Goal: Task Accomplishment & Management: Use online tool/utility

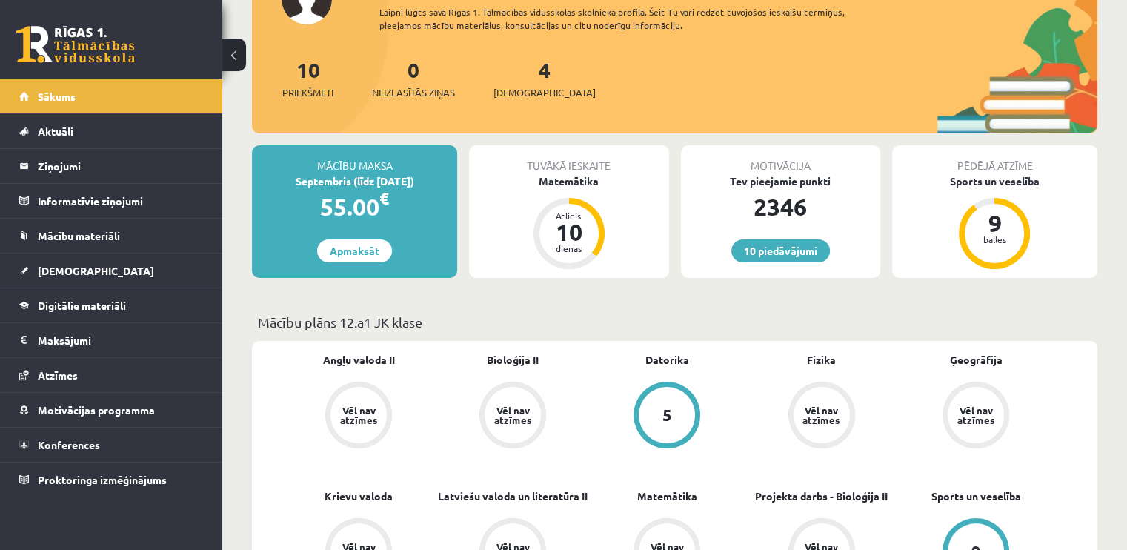
scroll to position [148, 0]
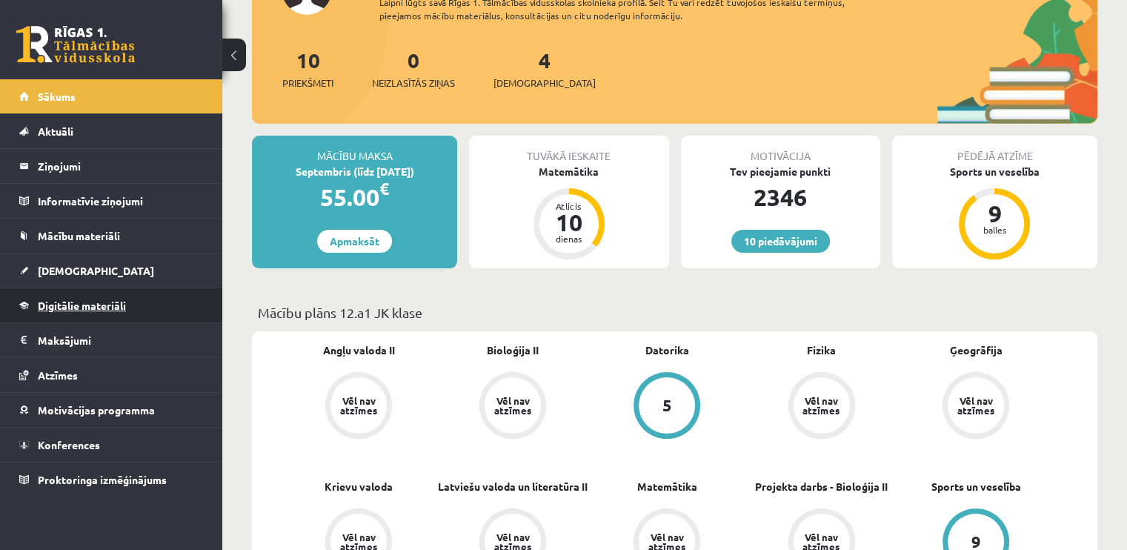
click at [139, 303] on link "Digitālie materiāli" at bounding box center [111, 305] width 184 height 34
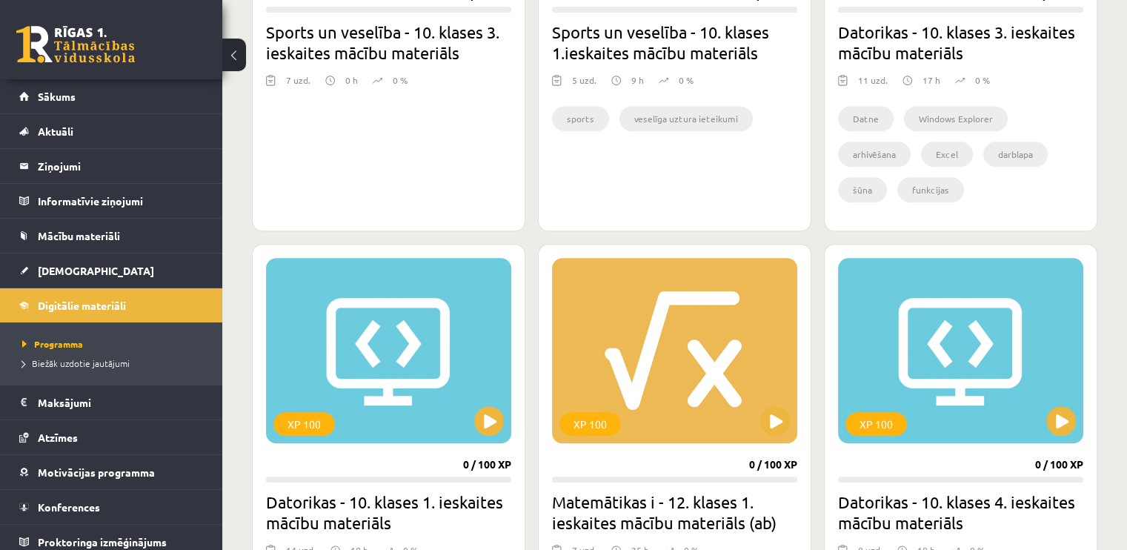
scroll to position [1111, 0]
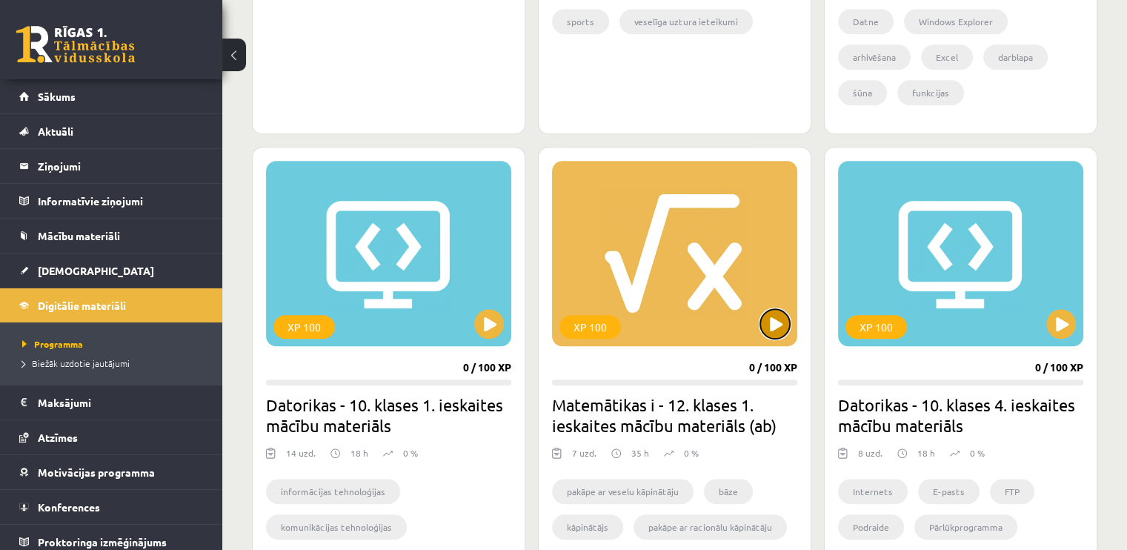
click at [781, 310] on button at bounding box center [775, 324] width 30 height 30
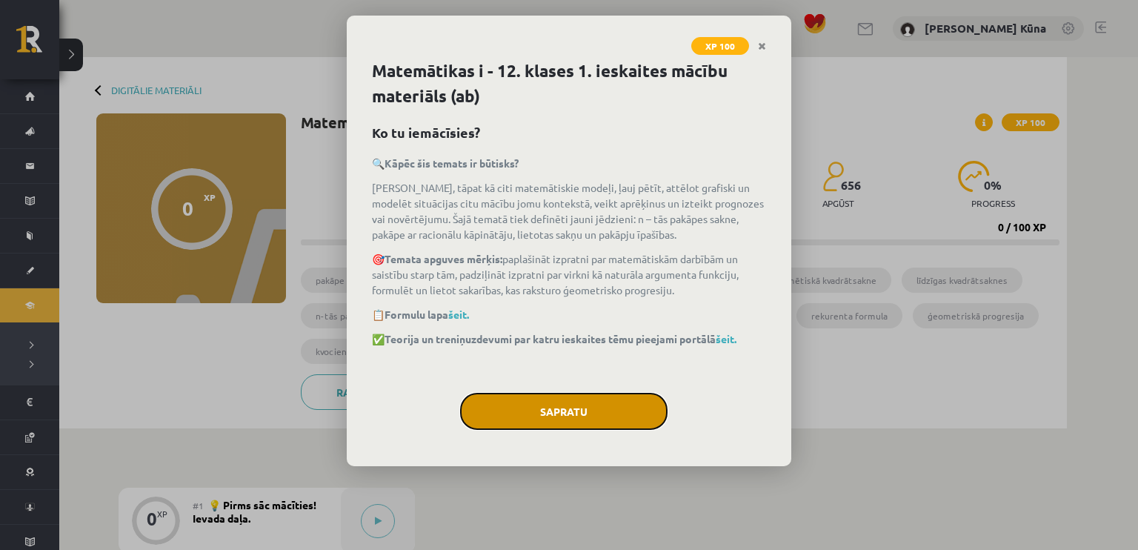
click at [613, 410] on button "Sapratu" at bounding box center [563, 411] width 207 height 37
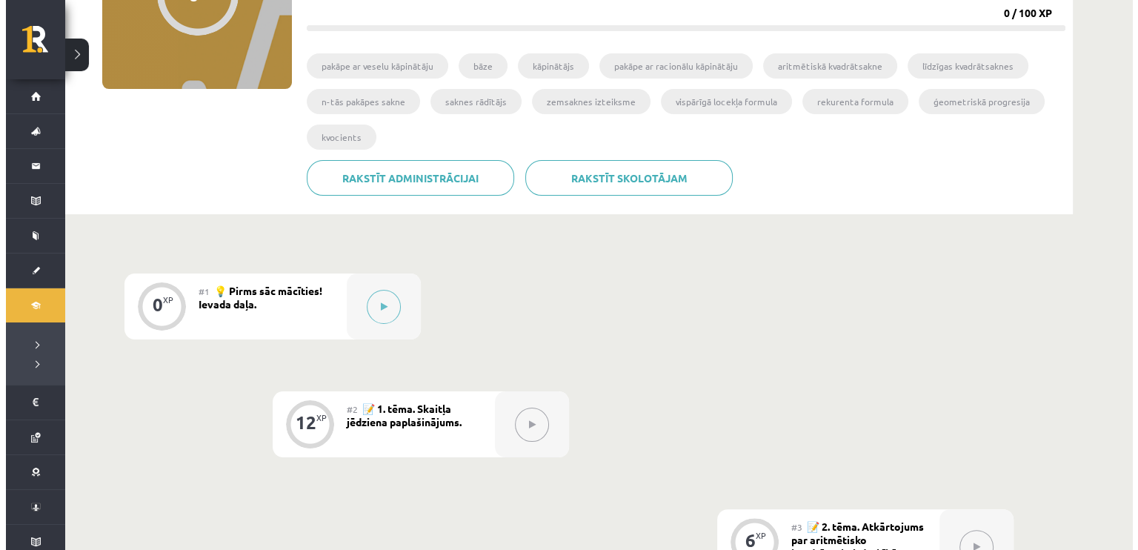
scroll to position [222, 0]
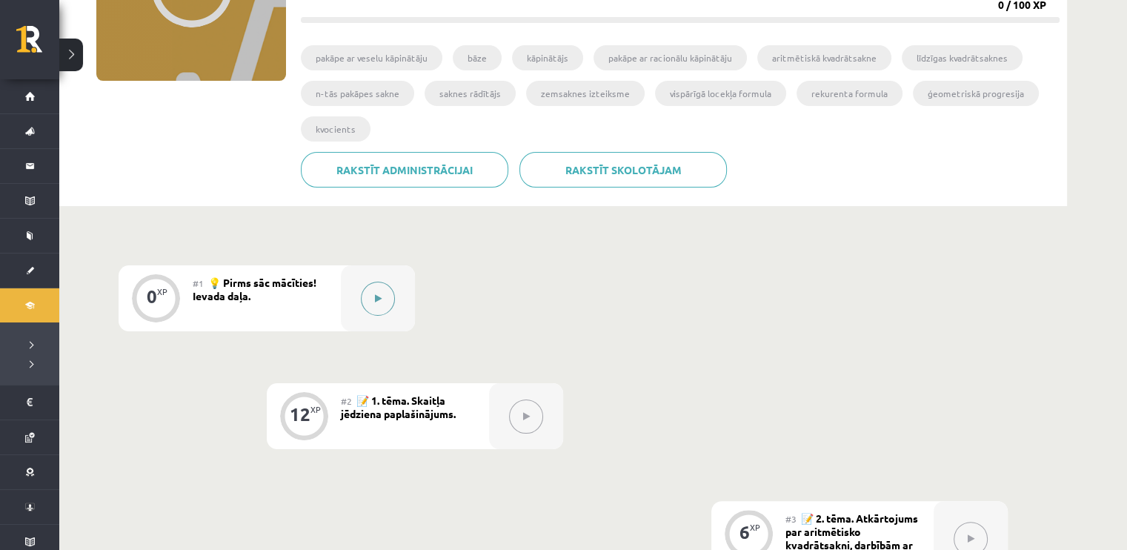
click at [358, 289] on div at bounding box center [378, 298] width 74 height 66
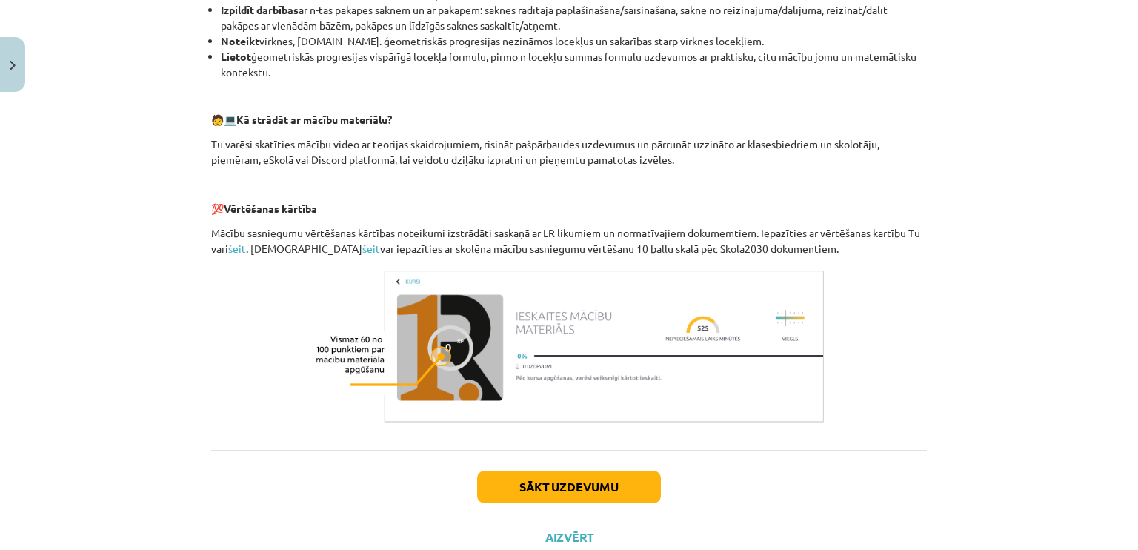
scroll to position [593, 0]
click at [566, 493] on button "Sākt uzdevumu" at bounding box center [569, 486] width 184 height 33
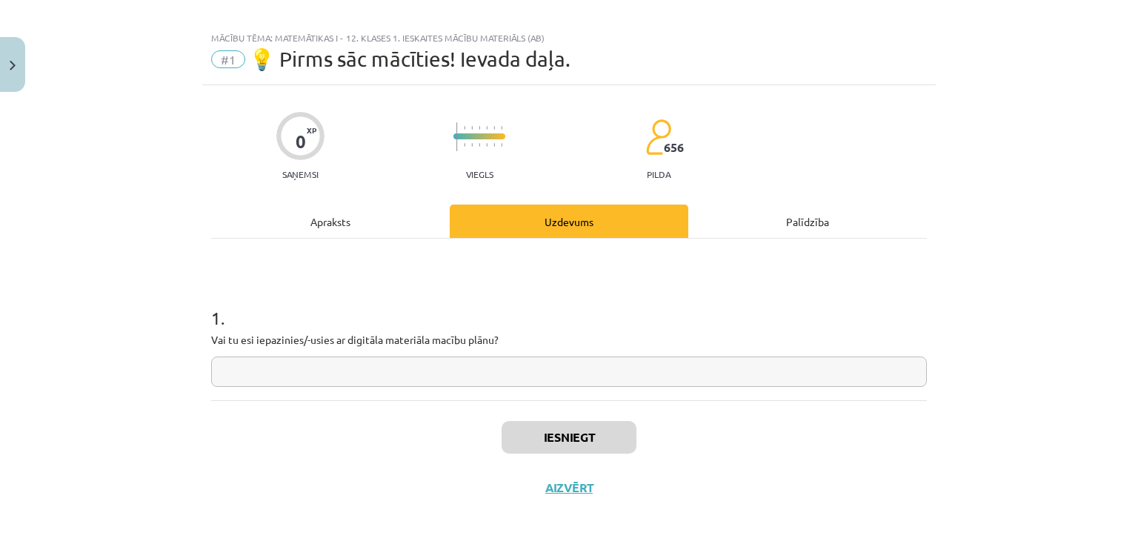
scroll to position [12, 0]
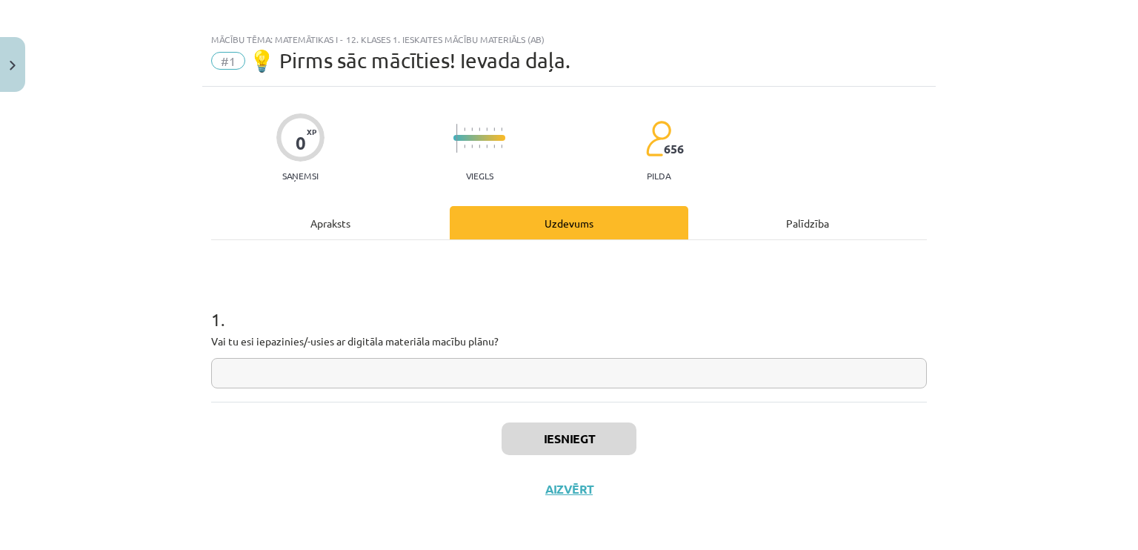
click at [601, 361] on input "text" at bounding box center [568, 373] width 715 height 30
type input "**"
click at [593, 441] on button "Iesniegt" at bounding box center [568, 438] width 135 height 33
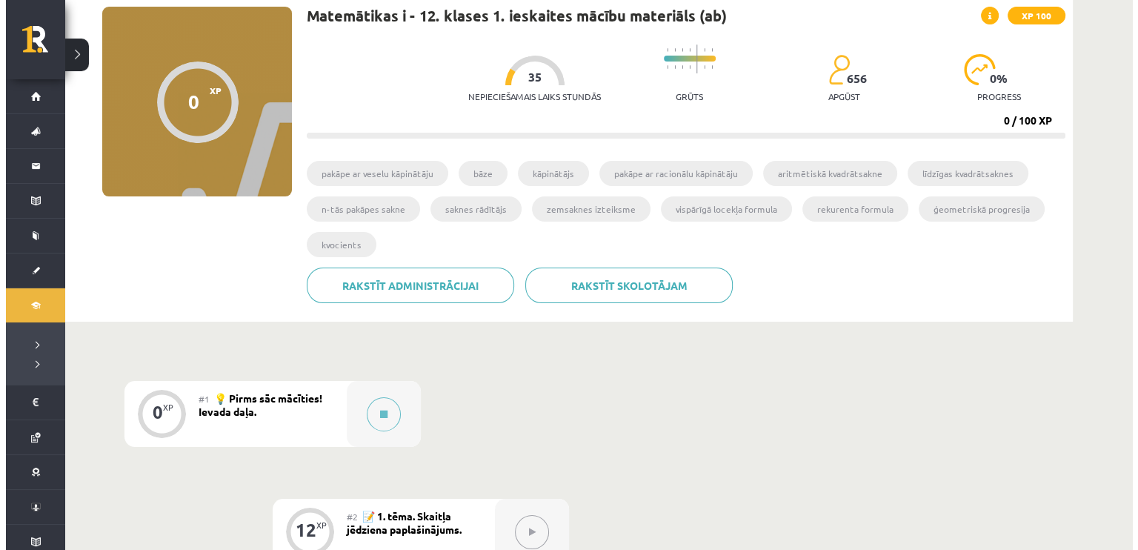
scroll to position [296, 0]
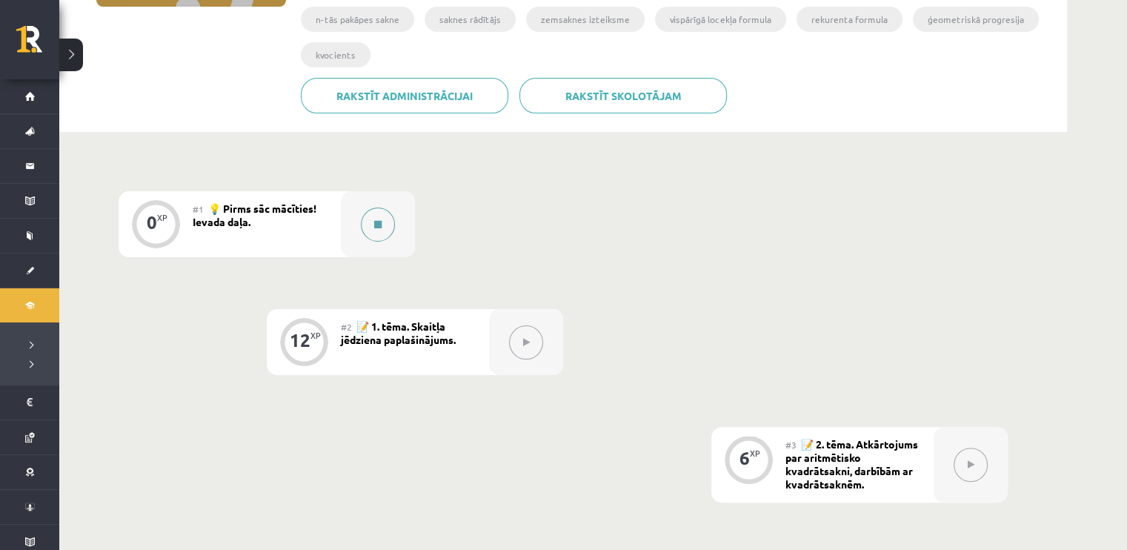
click at [383, 228] on button at bounding box center [378, 224] width 34 height 34
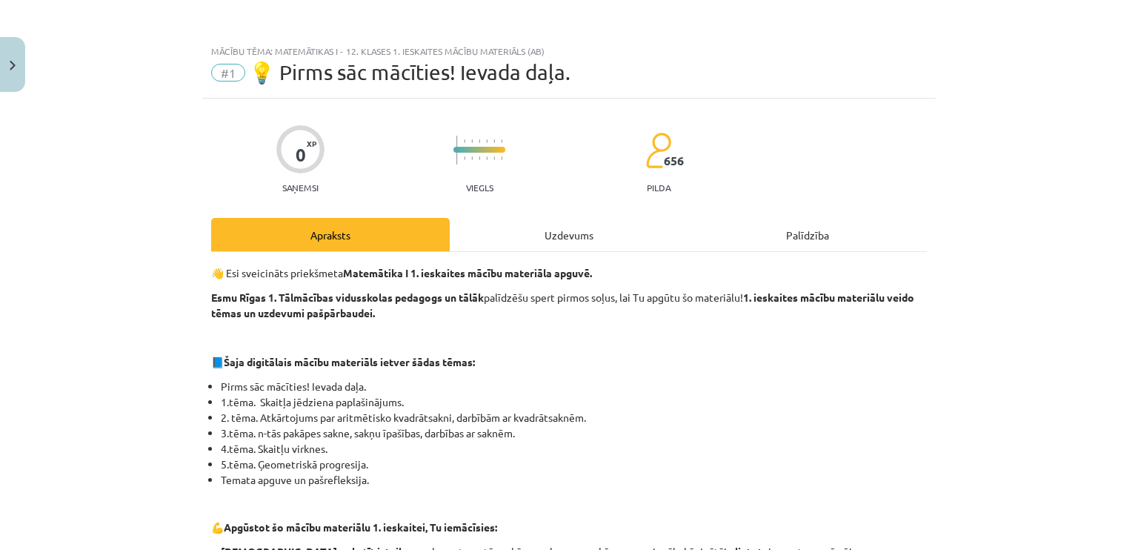
click at [581, 245] on div "Uzdevums" at bounding box center [569, 234] width 238 height 33
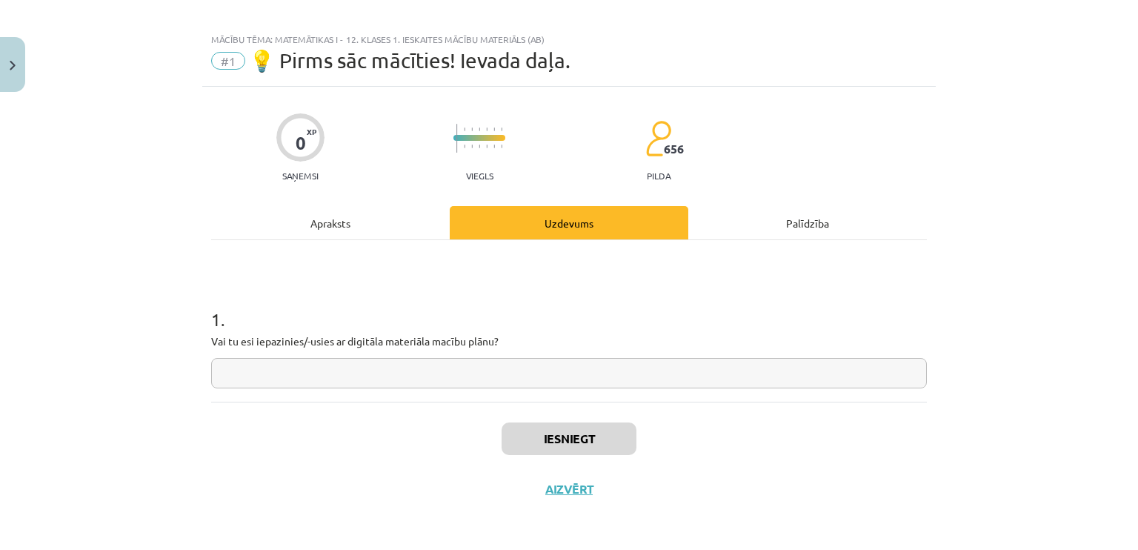
click at [622, 367] on input "text" at bounding box center [568, 373] width 715 height 30
type input "**"
click at [557, 444] on button "Iesniegt" at bounding box center [568, 438] width 135 height 33
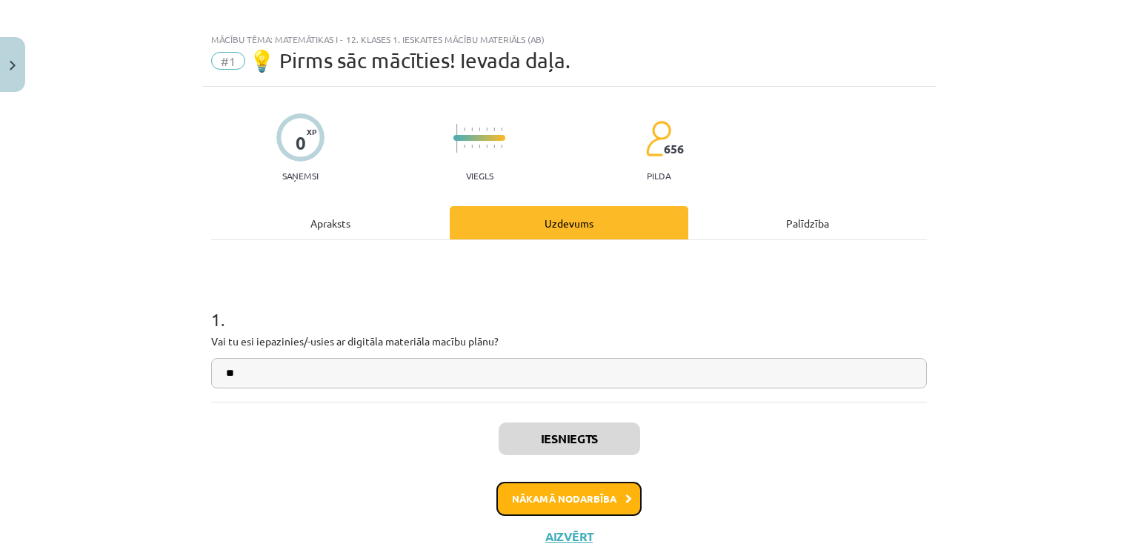
click at [554, 498] on button "Nākamā nodarbība" at bounding box center [568, 498] width 145 height 34
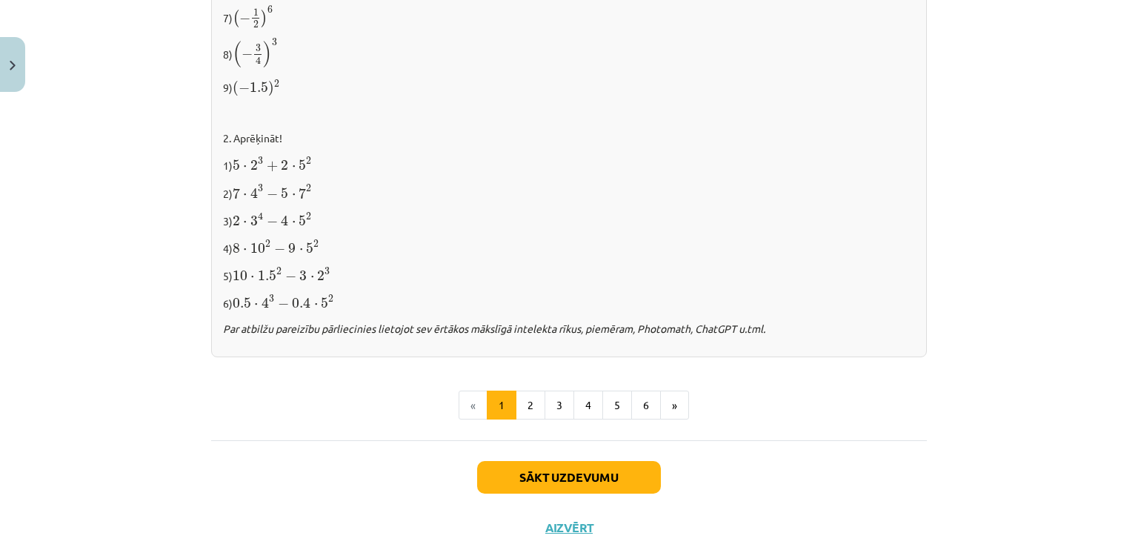
scroll to position [1553, 0]
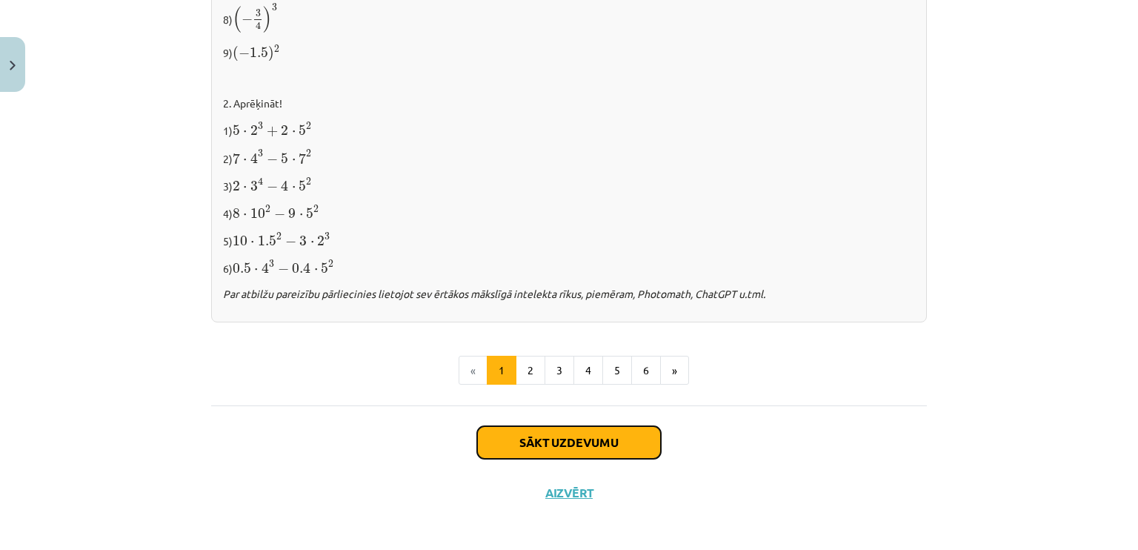
click at [491, 433] on button "Sākt uzdevumu" at bounding box center [569, 442] width 184 height 33
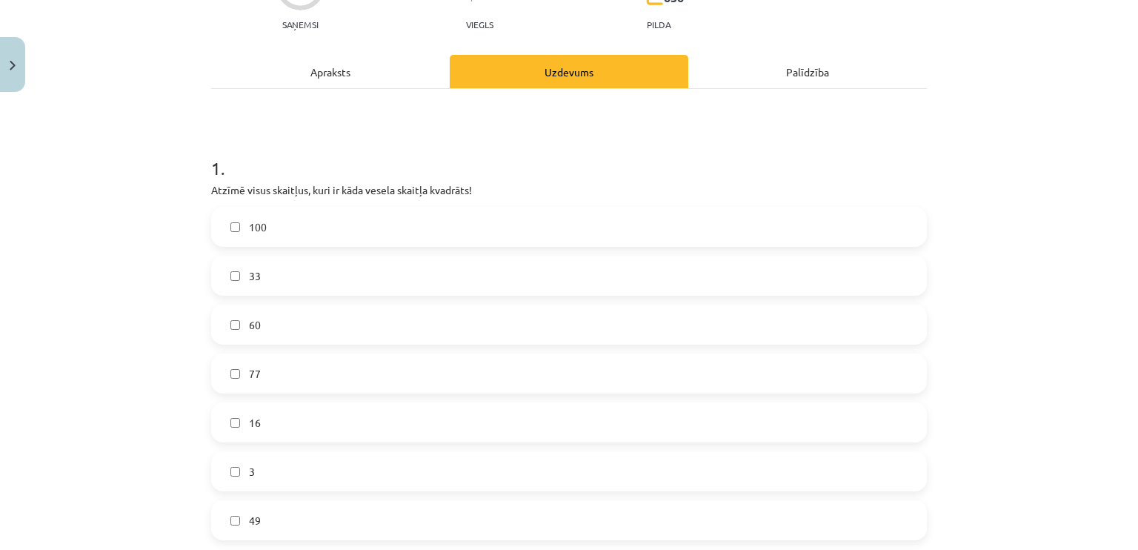
scroll to position [185, 0]
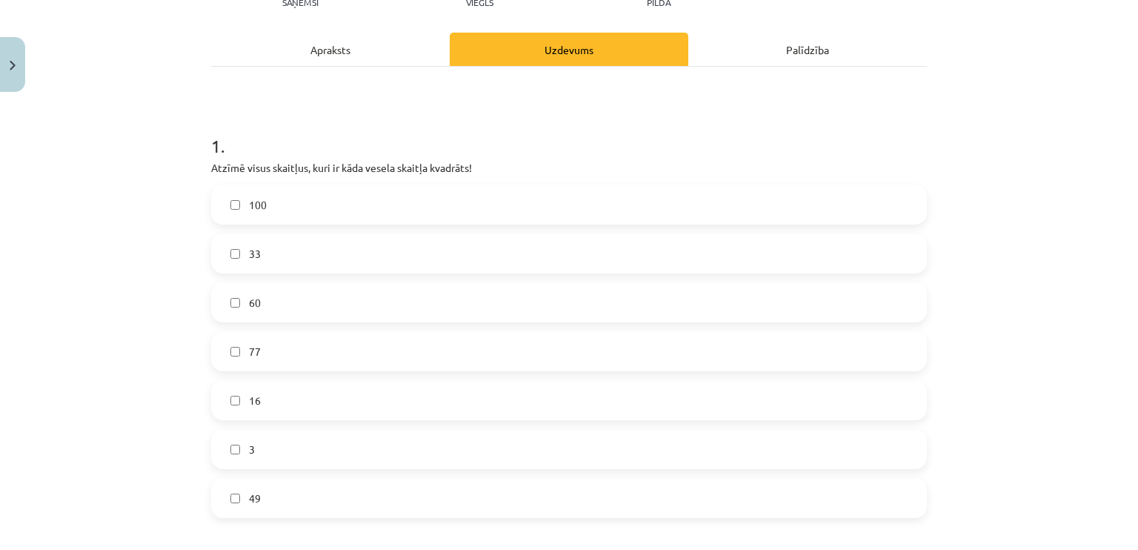
click at [249, 201] on span "100" at bounding box center [258, 205] width 18 height 16
click at [261, 407] on label "16" at bounding box center [569, 399] width 713 height 37
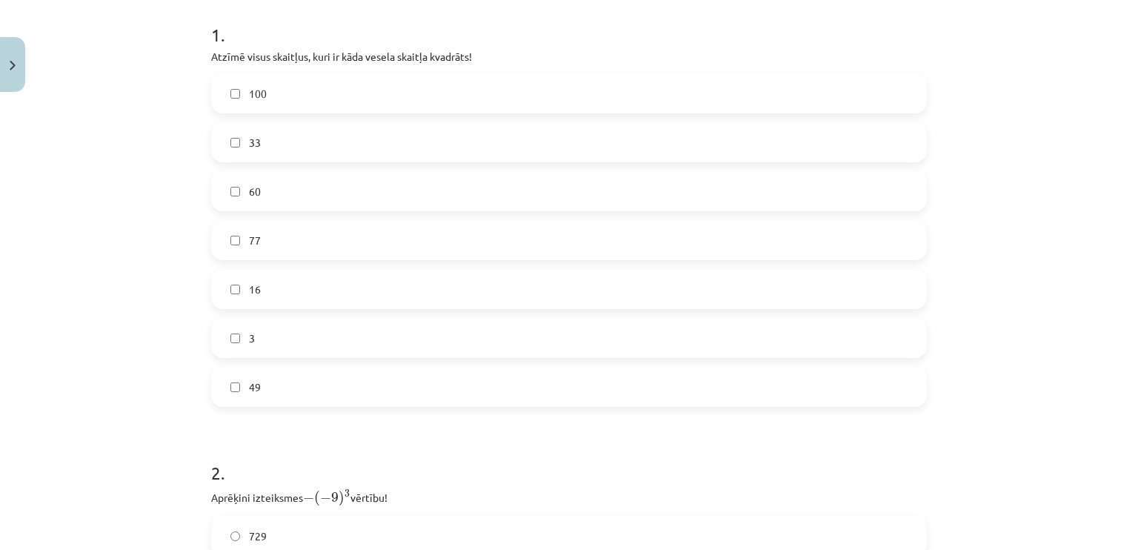
scroll to position [333, 0]
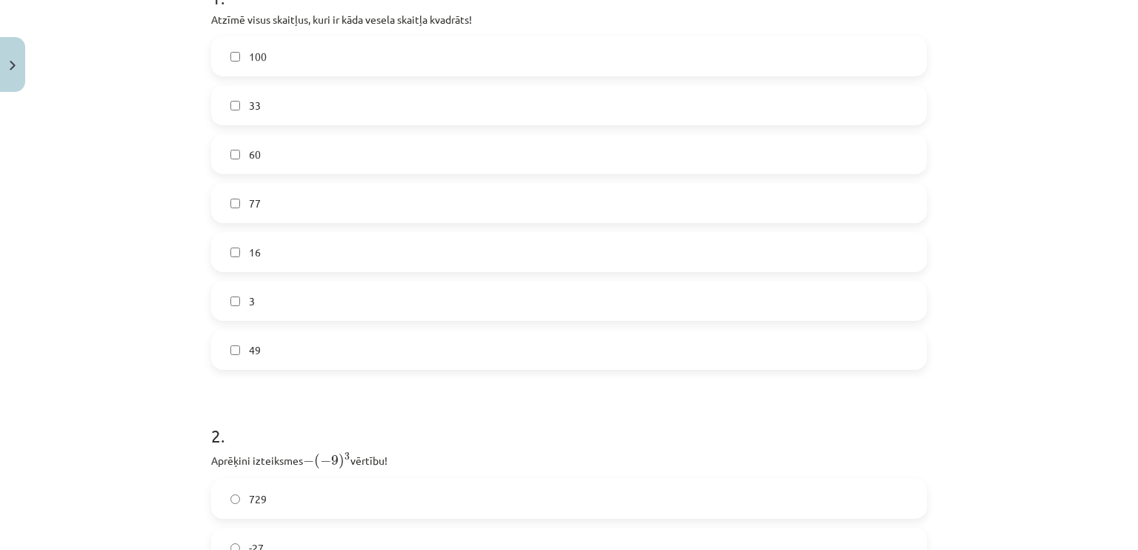
click at [237, 356] on label "49" at bounding box center [569, 349] width 713 height 37
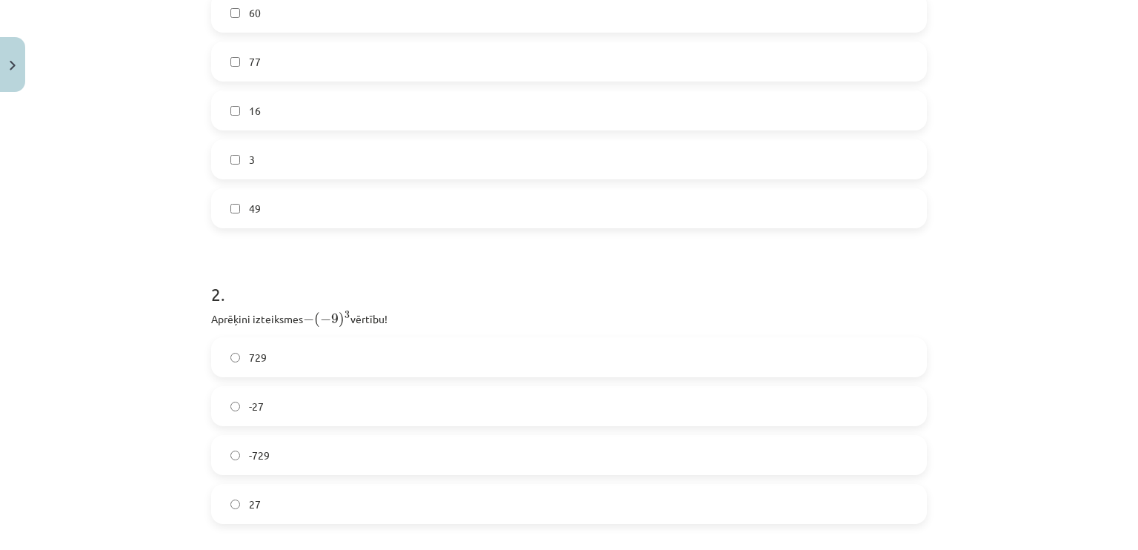
scroll to position [630, 0]
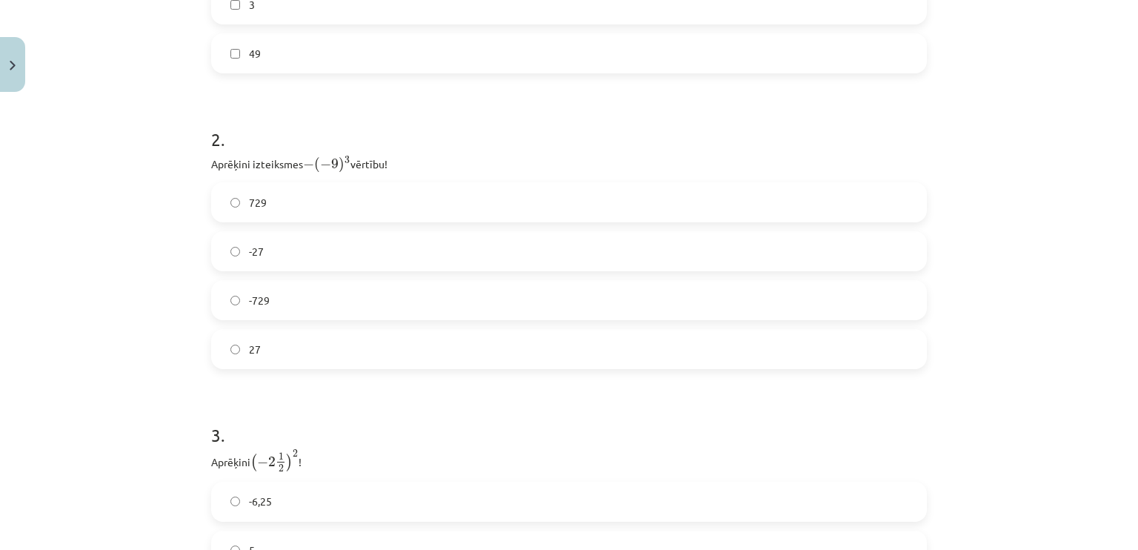
click at [190, 198] on div "Mācību tēma: Matemātikas i - 12. klases 1. ieskaites mācību materiāls (ab) #2 📝…" at bounding box center [569, 275] width 1138 height 550
click at [249, 198] on span "729" at bounding box center [258, 203] width 18 height 16
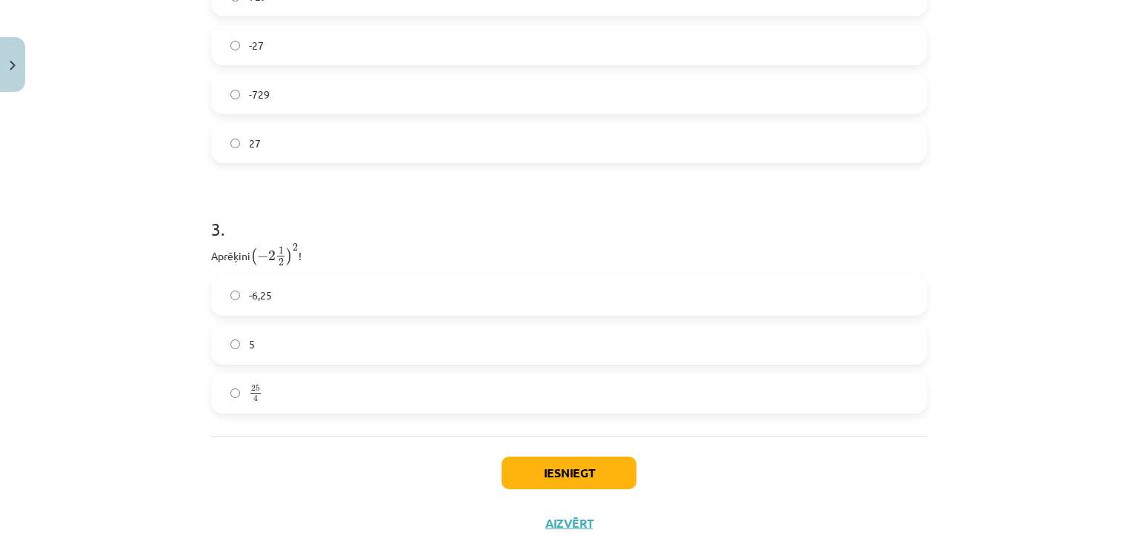
scroll to position [869, 0]
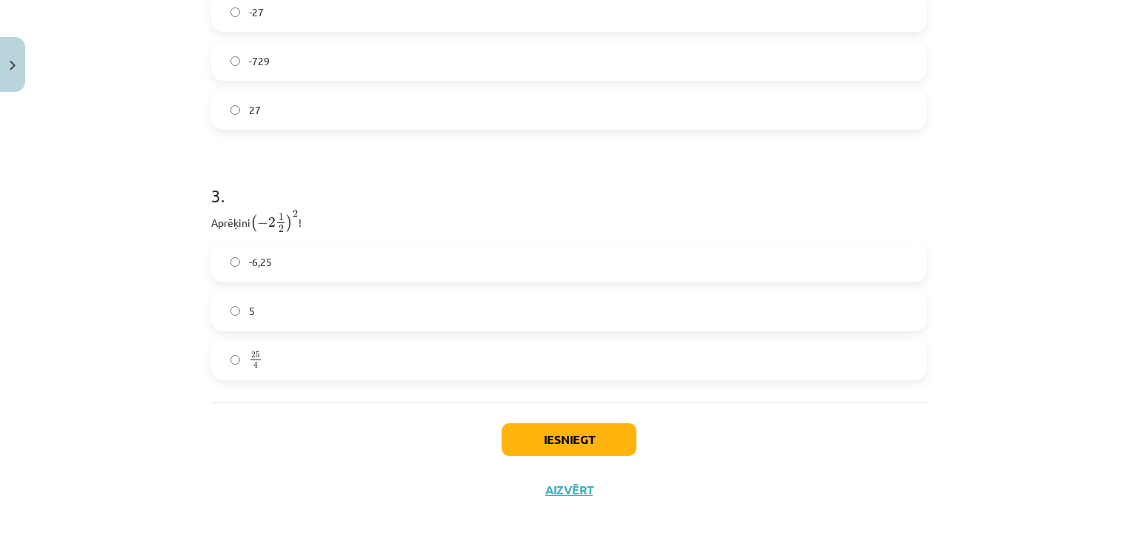
click at [300, 239] on div "3 . Aprēķini ( − 2 1 2 ) 2 ( − 2 1 2 ) 2 ! -6,25 5 25 4 25 4" at bounding box center [568, 269] width 715 height 221
drag, startPoint x: 294, startPoint y: 257, endPoint x: 311, endPoint y: 261, distance: 17.4
click at [298, 256] on label "-6,25" at bounding box center [569, 262] width 713 height 37
click at [590, 441] on button "Iesniegt" at bounding box center [568, 439] width 135 height 33
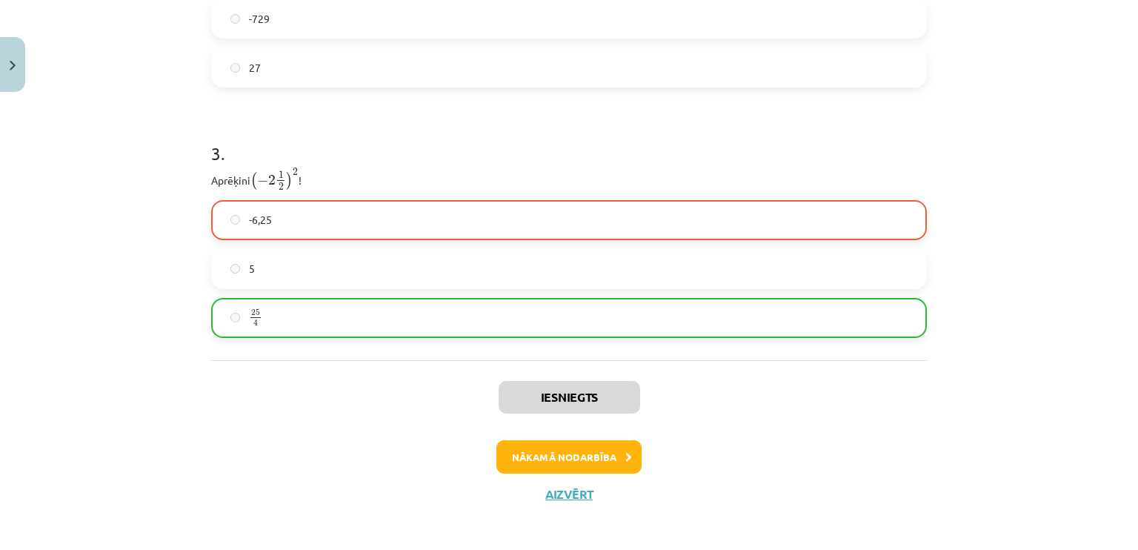
scroll to position [915, 0]
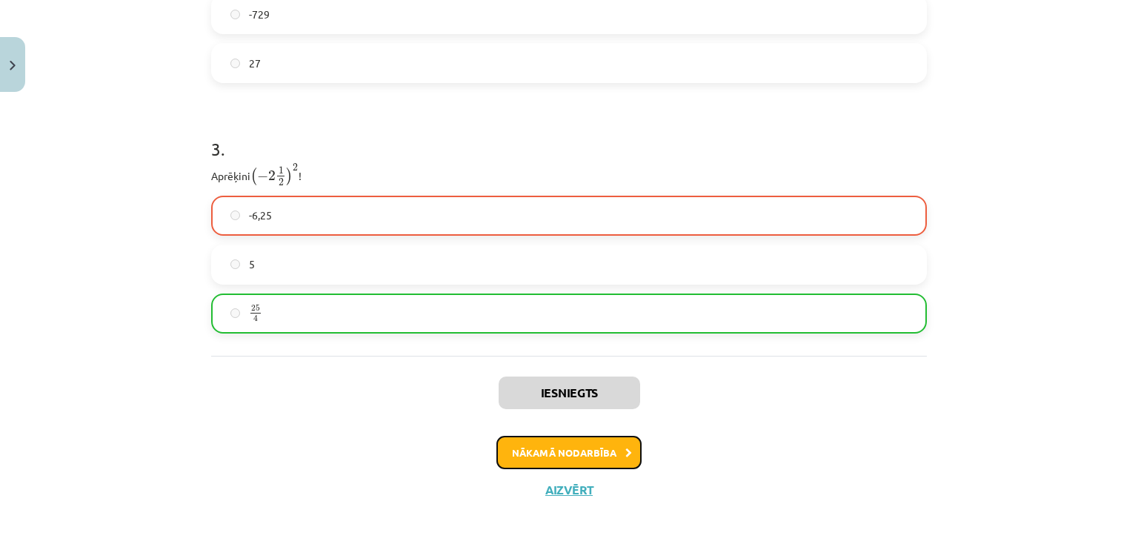
click at [595, 459] on button "Nākamā nodarbība" at bounding box center [568, 453] width 145 height 34
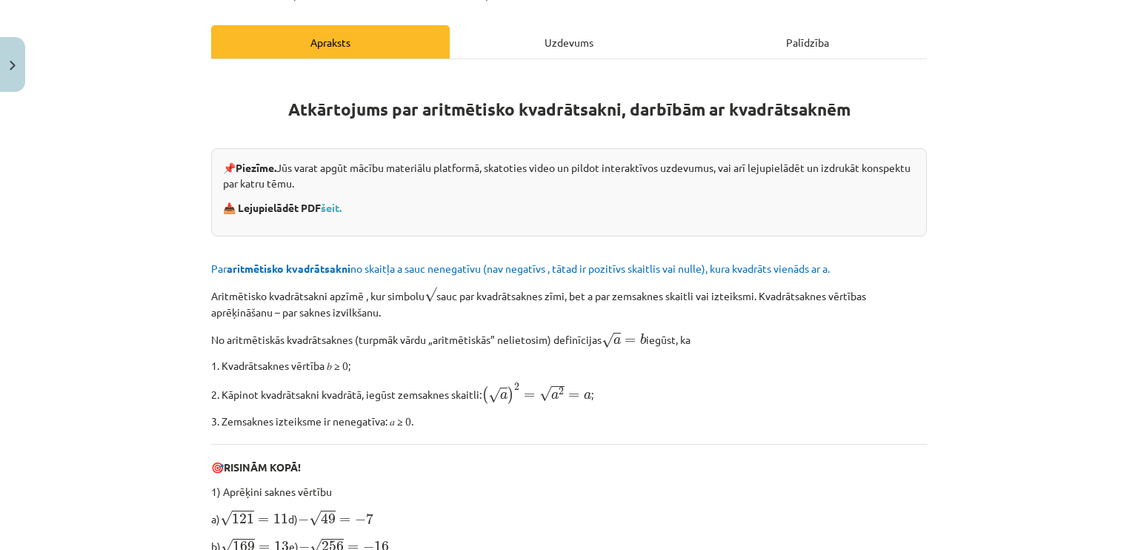
scroll to position [111, 0]
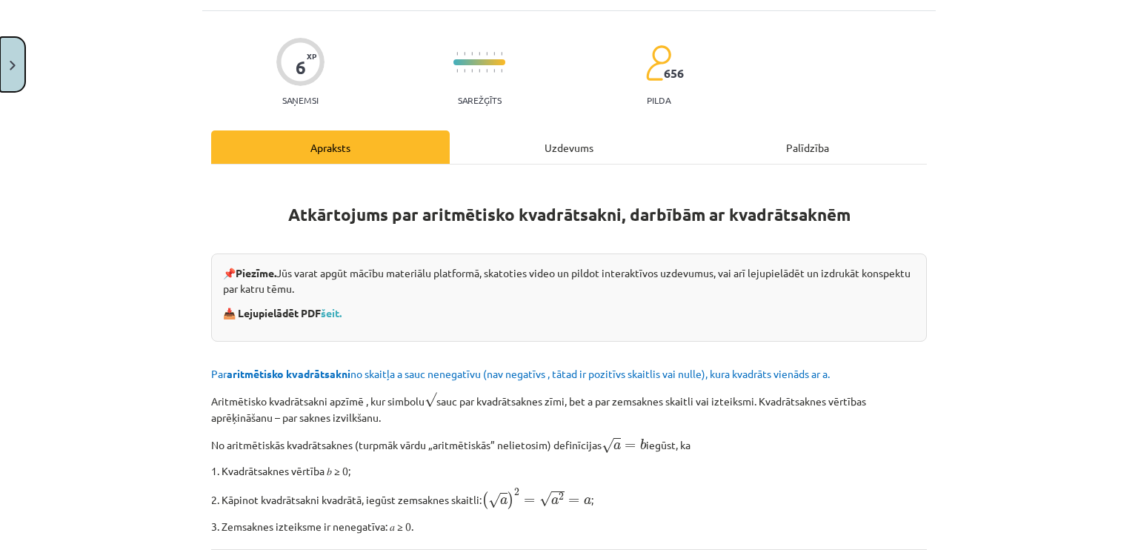
click at [20, 82] on button "Close" at bounding box center [12, 64] width 25 height 55
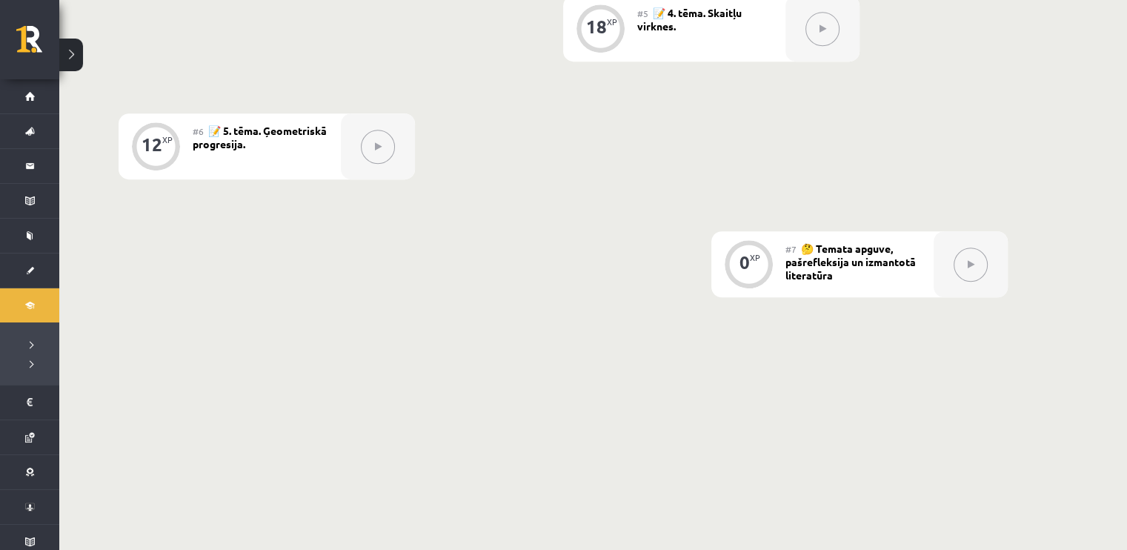
scroll to position [990, 0]
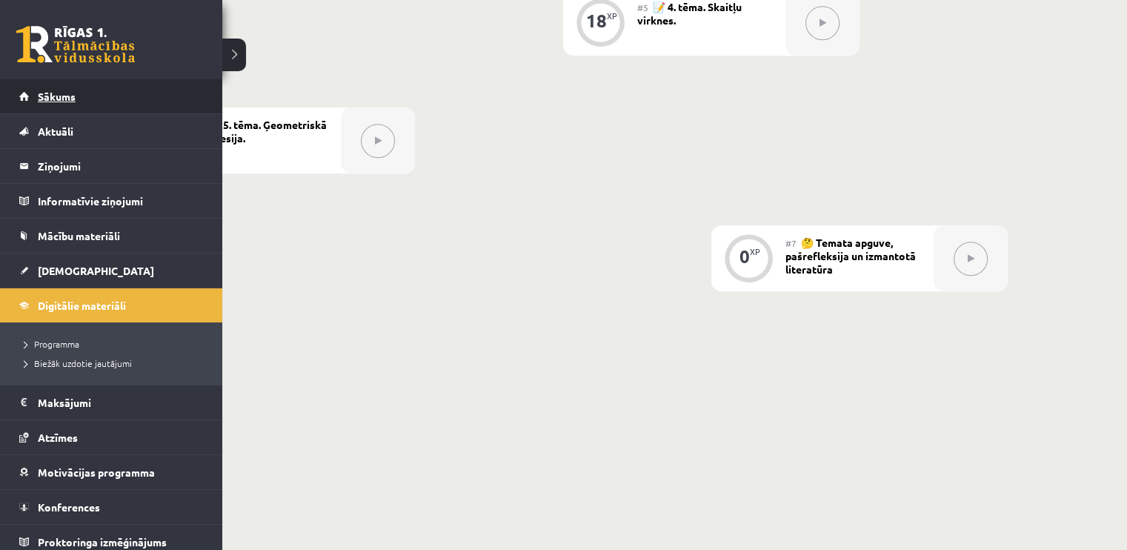
click at [24, 101] on link "Sākums" at bounding box center [111, 96] width 184 height 34
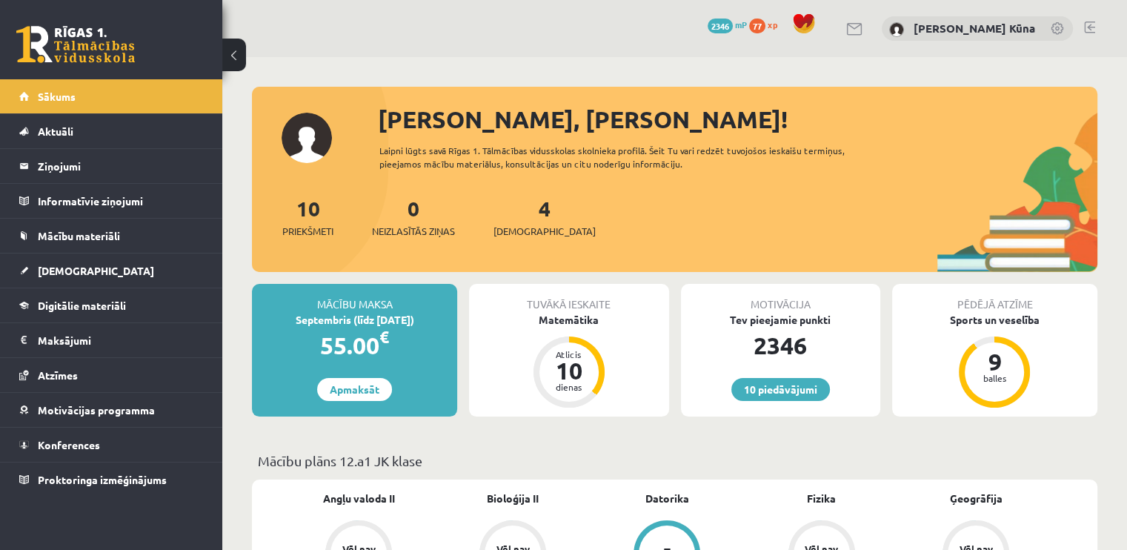
click at [1096, 24] on div "10 Dāvanas 2346 mP 77 xp Anna Konstance Kūna" at bounding box center [674, 28] width 904 height 57
click at [1091, 25] on link at bounding box center [1089, 27] width 11 height 12
